Goal: Obtain resource: Obtain resource

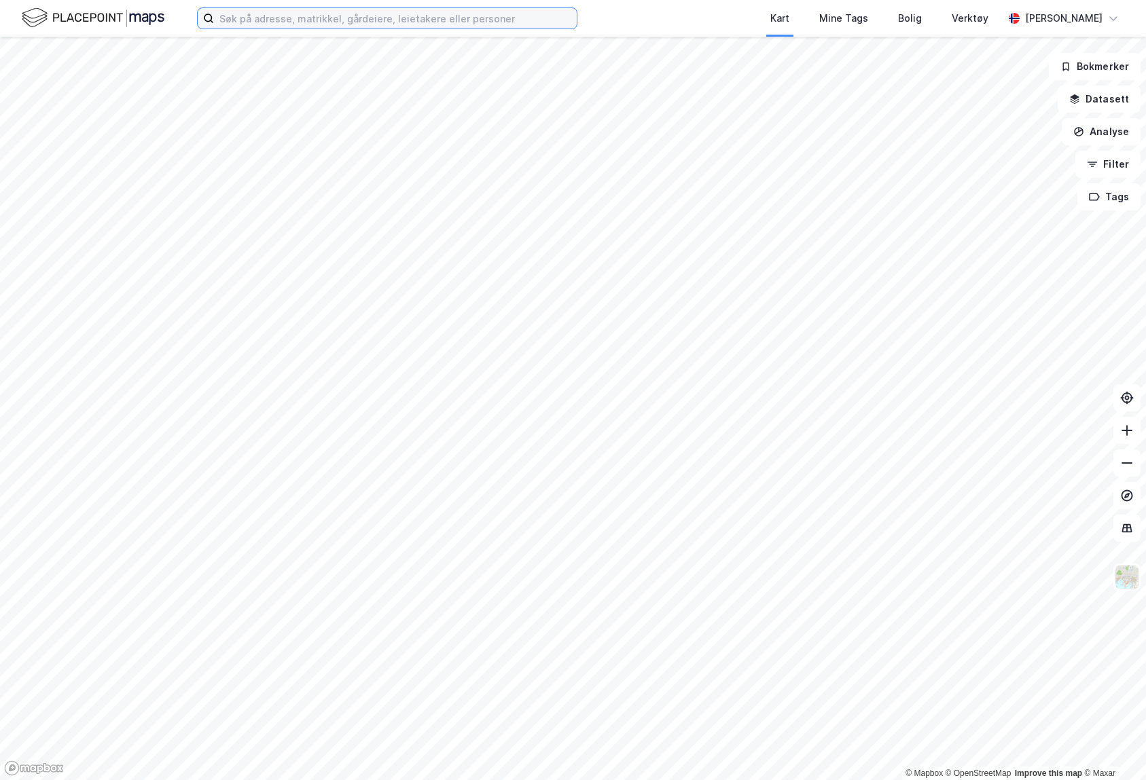
click at [318, 25] on input at bounding box center [395, 18] width 363 height 20
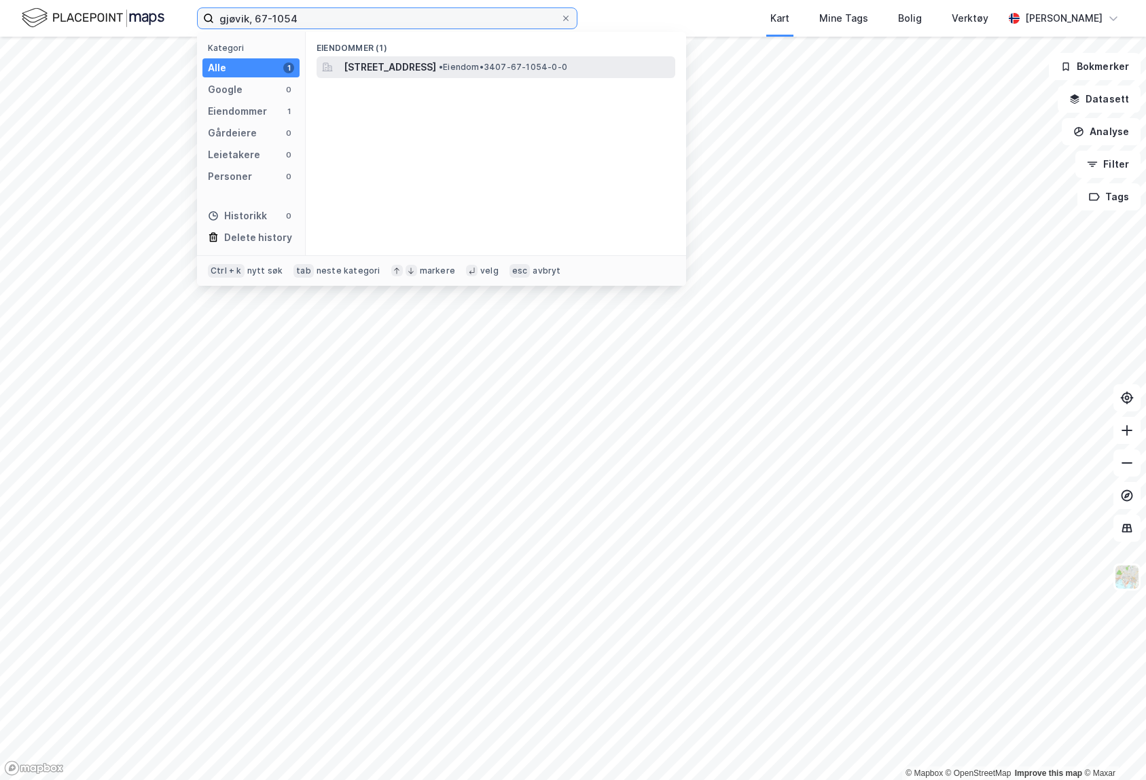
type input "gjøvik, 67-1054"
click at [364, 62] on span "[STREET_ADDRESS]" at bounding box center [390, 67] width 92 height 16
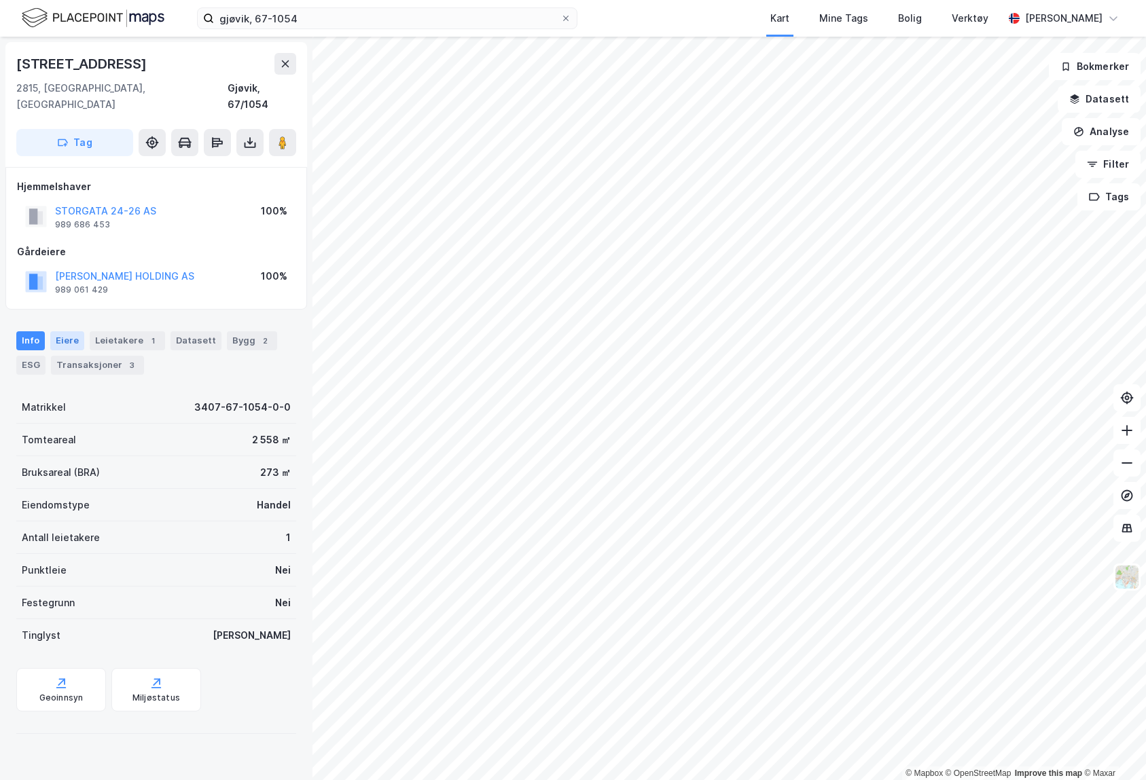
click at [60, 331] on div "Eiere" at bounding box center [67, 340] width 34 height 19
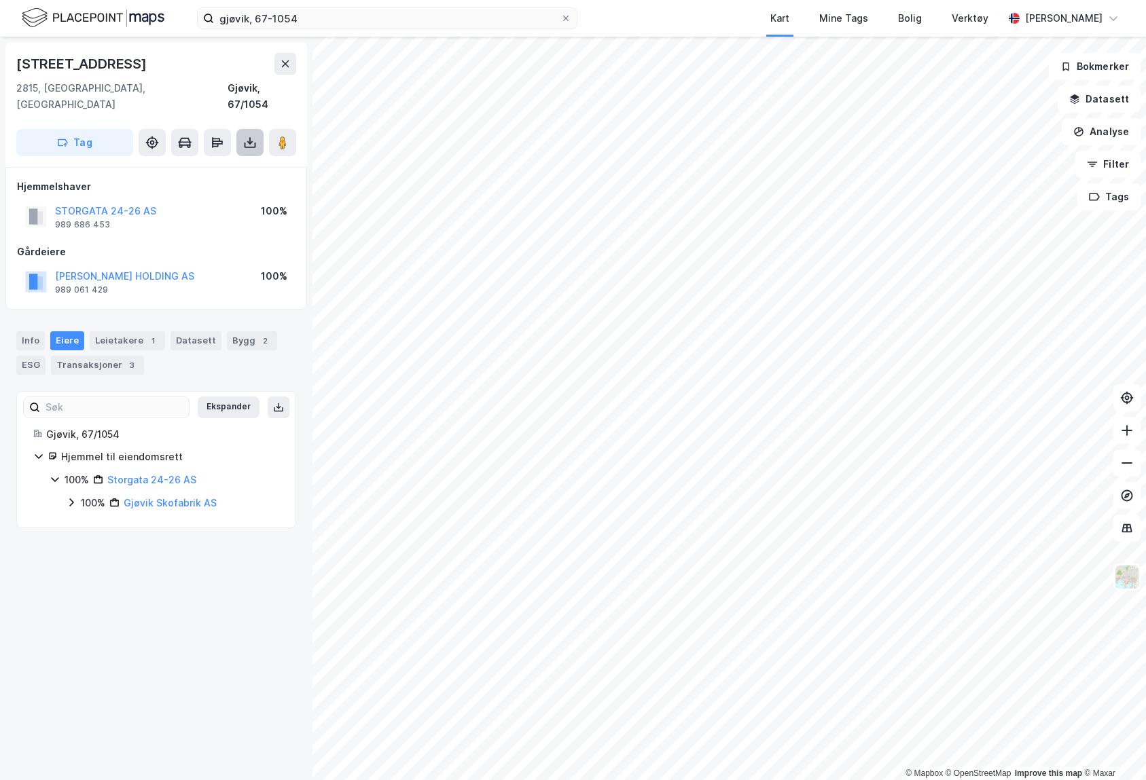
click at [251, 141] on icon at bounding box center [249, 142] width 5 height 3
click at [238, 159] on div "Last ned grunnbok" at bounding box center [191, 170] width 145 height 22
